Goal: Task Accomplishment & Management: Use online tool/utility

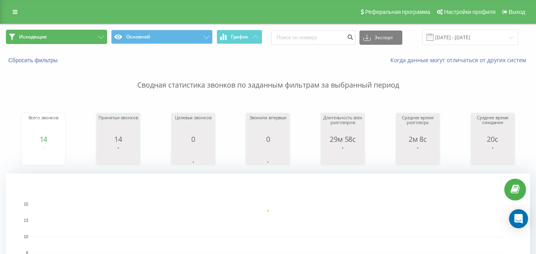
click at [65, 34] on button "Исходящие" at bounding box center [56, 37] width 101 height 14
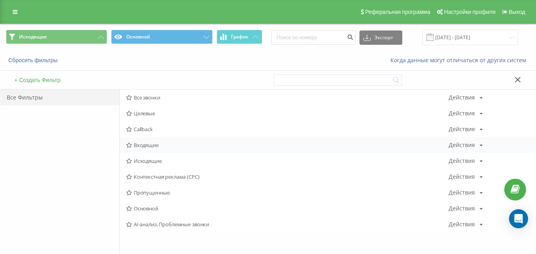
click at [156, 148] on span "Входящие" at bounding box center [287, 145] width 323 height 6
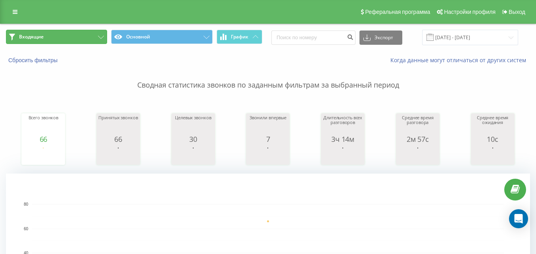
click at [89, 37] on button "Входящие" at bounding box center [56, 37] width 101 height 14
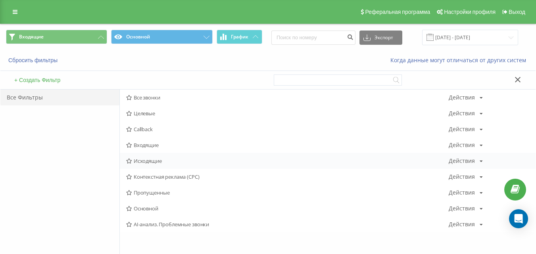
click at [144, 159] on span "Исходящие" at bounding box center [287, 161] width 323 height 6
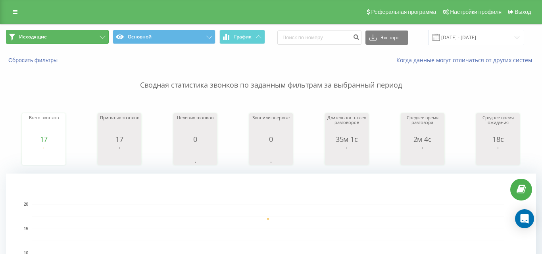
click at [95, 38] on button "Исходящие" at bounding box center [57, 37] width 103 height 14
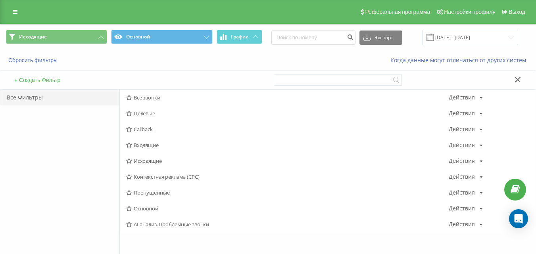
click at [146, 146] on span "Входящие" at bounding box center [287, 145] width 323 height 6
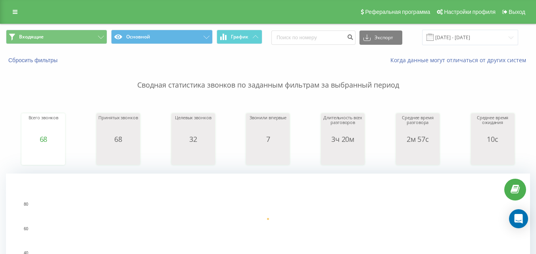
drag, startPoint x: 260, startPoint y: 68, endPoint x: 152, endPoint y: 25, distance: 116.1
click at [260, 68] on p "Сводная статистика звонков по заданным фильтрам за выбранный период" at bounding box center [268, 77] width 524 height 26
click at [67, 35] on button "Входящие" at bounding box center [56, 37] width 101 height 14
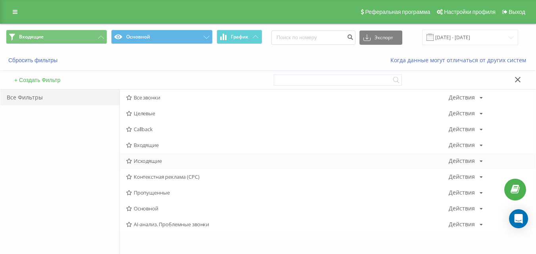
click at [150, 158] on span "Исходящие" at bounding box center [287, 161] width 323 height 6
